Goal: Obtain resource: Obtain resource

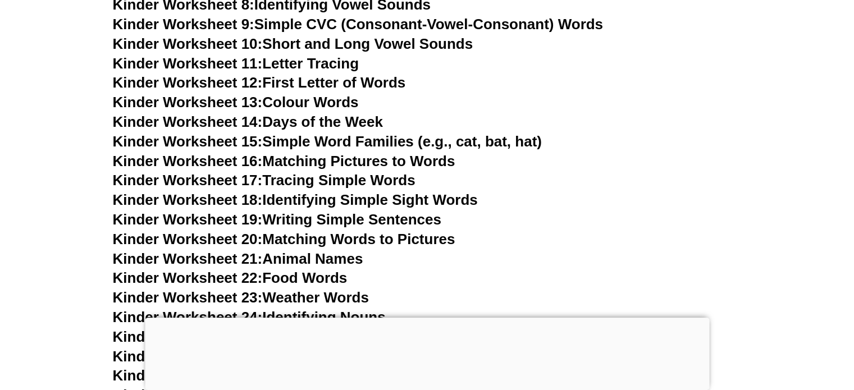
scroll to position [654, 0]
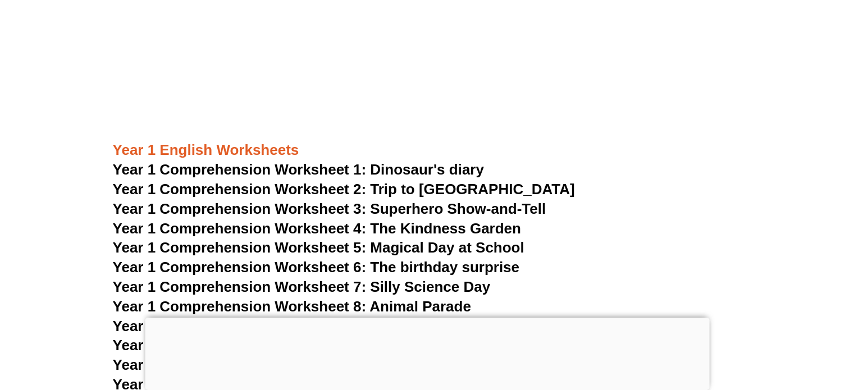
scroll to position [651, 0]
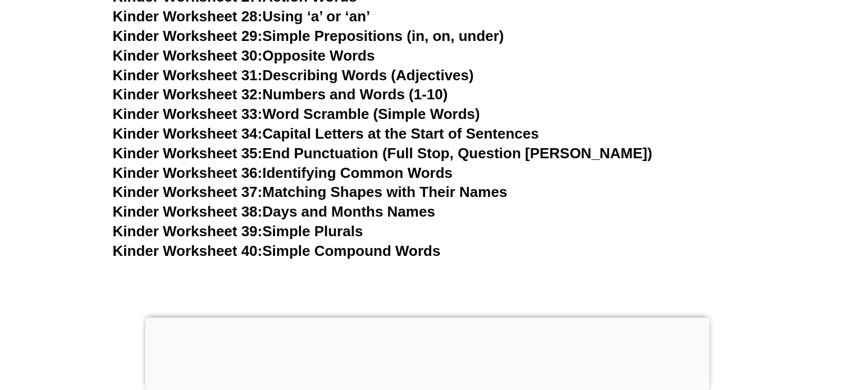
scroll to position [1009, 0]
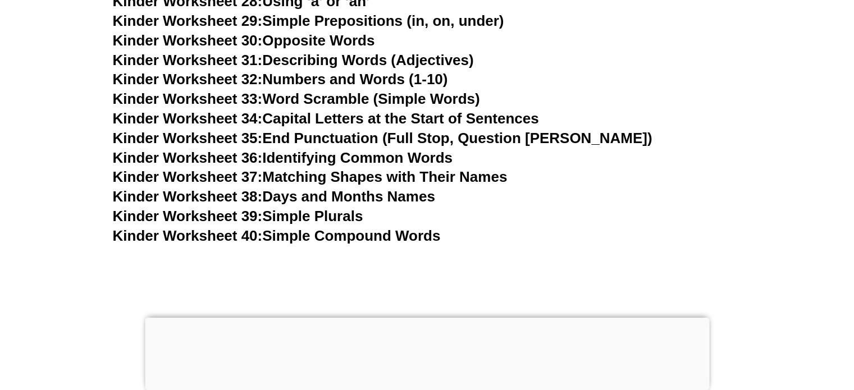
click at [352, 94] on link "Kinder Worksheet 33: Word Scramble (Simple Words)" at bounding box center [296, 98] width 367 height 17
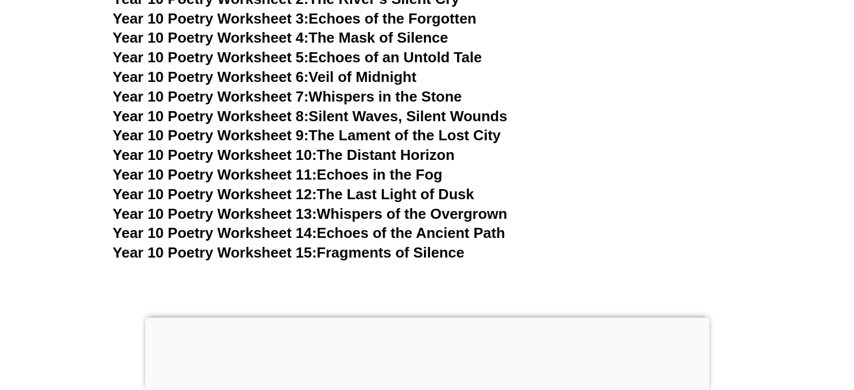
scroll to position [8033, 0]
click at [380, 245] on link "Year 10 Poetry Worksheet 15: Fragments of Silence" at bounding box center [289, 253] width 352 height 17
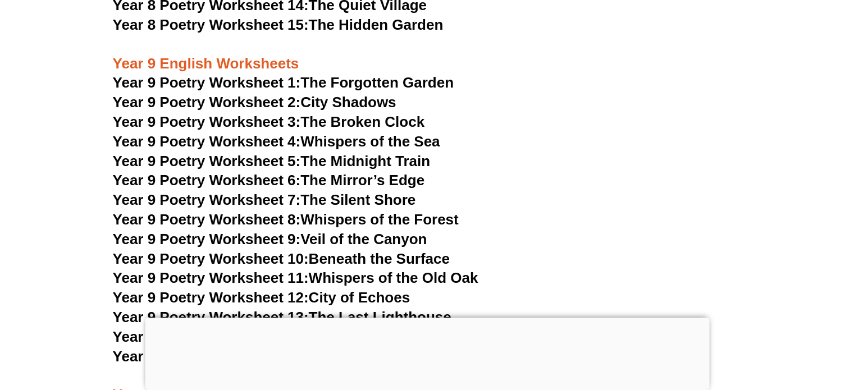
scroll to position [7596, 0]
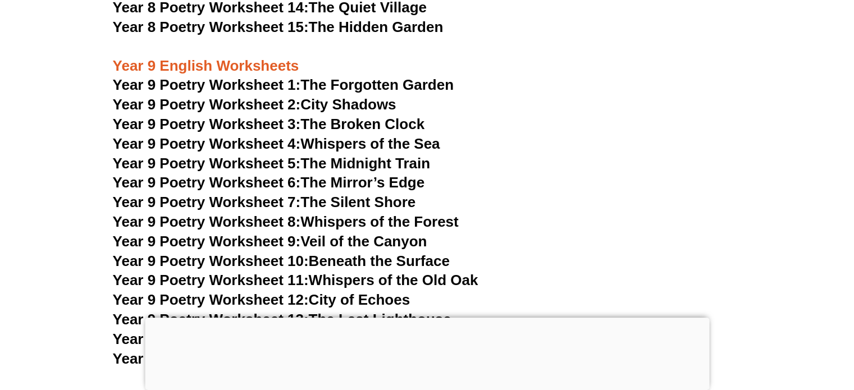
click at [351, 76] on link "Year 9 Poetry Worksheet 1: The Forgotten Garden" at bounding box center [283, 84] width 341 height 17
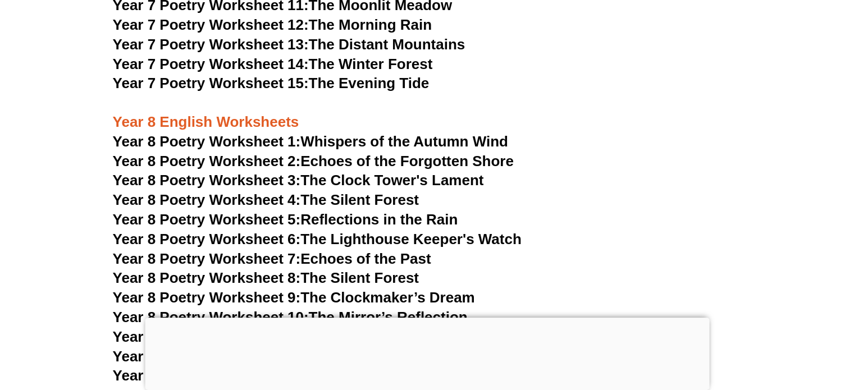
scroll to position [7208, 0]
click at [383, 251] on link "Year 8 Poetry Worksheet 7: Echoes of the Past" at bounding box center [272, 259] width 319 height 17
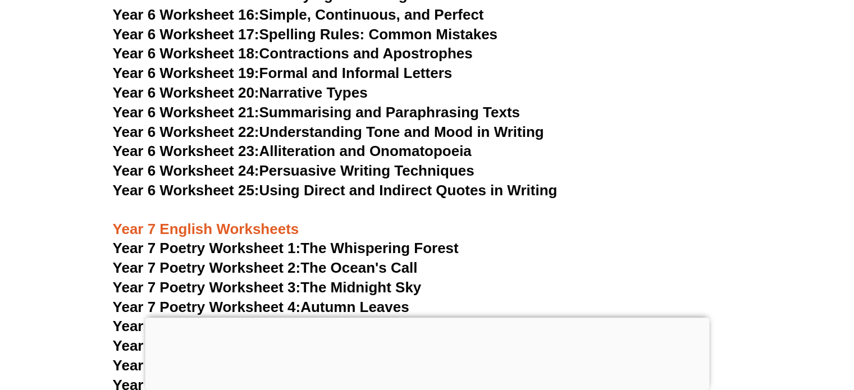
scroll to position [6769, 0]
click at [355, 124] on link "Year 6 Worksheet 22: Understanding Tone and Mood in Writing" at bounding box center [328, 132] width 431 height 17
click at [331, 183] on link "Year 6 Worksheet 25: Using Direct and Indirect Quotes in Writing" at bounding box center [335, 191] width 445 height 17
click at [308, 65] on link "Year 6 Worksheet 19: Formal and Informal Letters" at bounding box center [283, 73] width 340 height 17
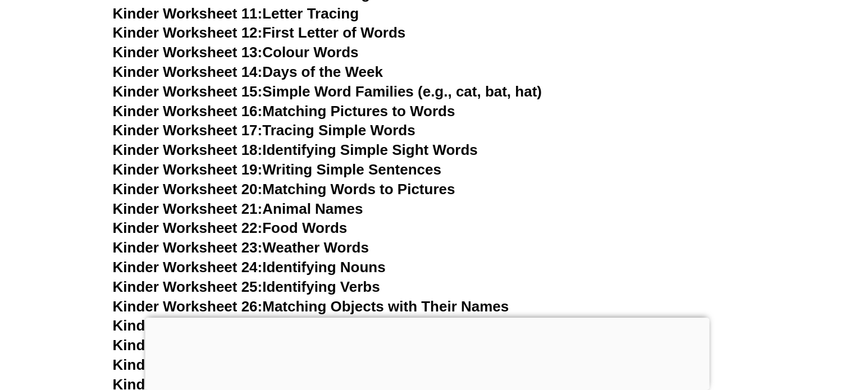
scroll to position [651, 0]
